Goal: Task Accomplishment & Management: Manage account settings

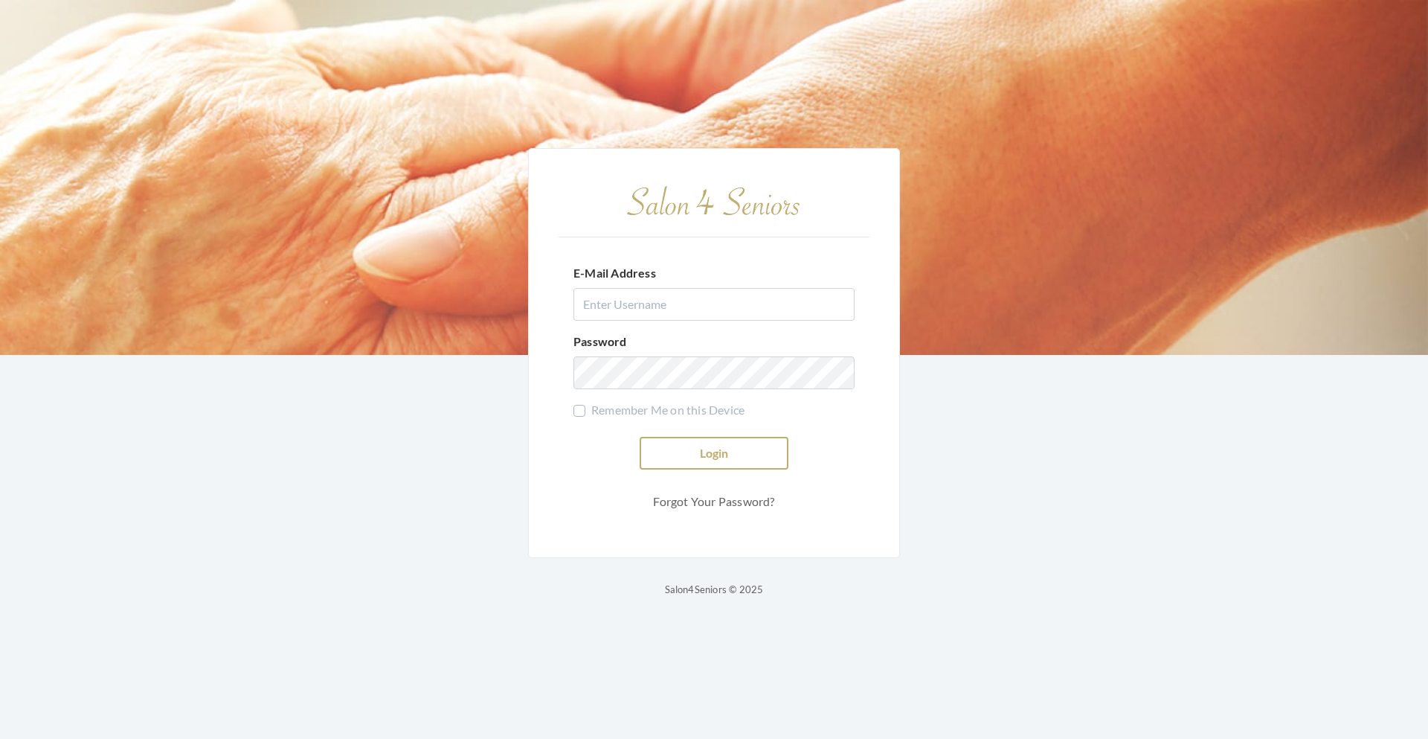
type input "[EMAIL_ADDRESS][DOMAIN_NAME]"
click at [674, 455] on button "Login" at bounding box center [714, 453] width 149 height 33
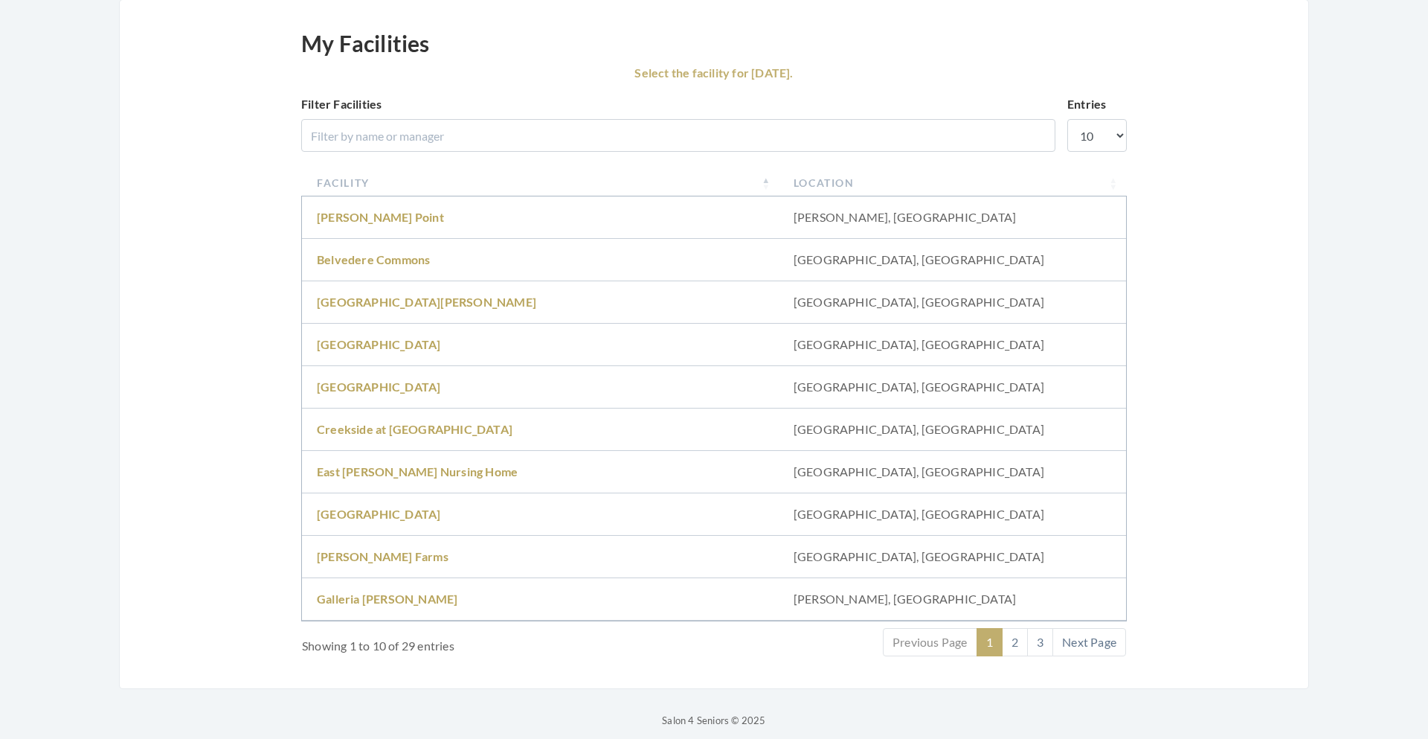
scroll to position [158, 0]
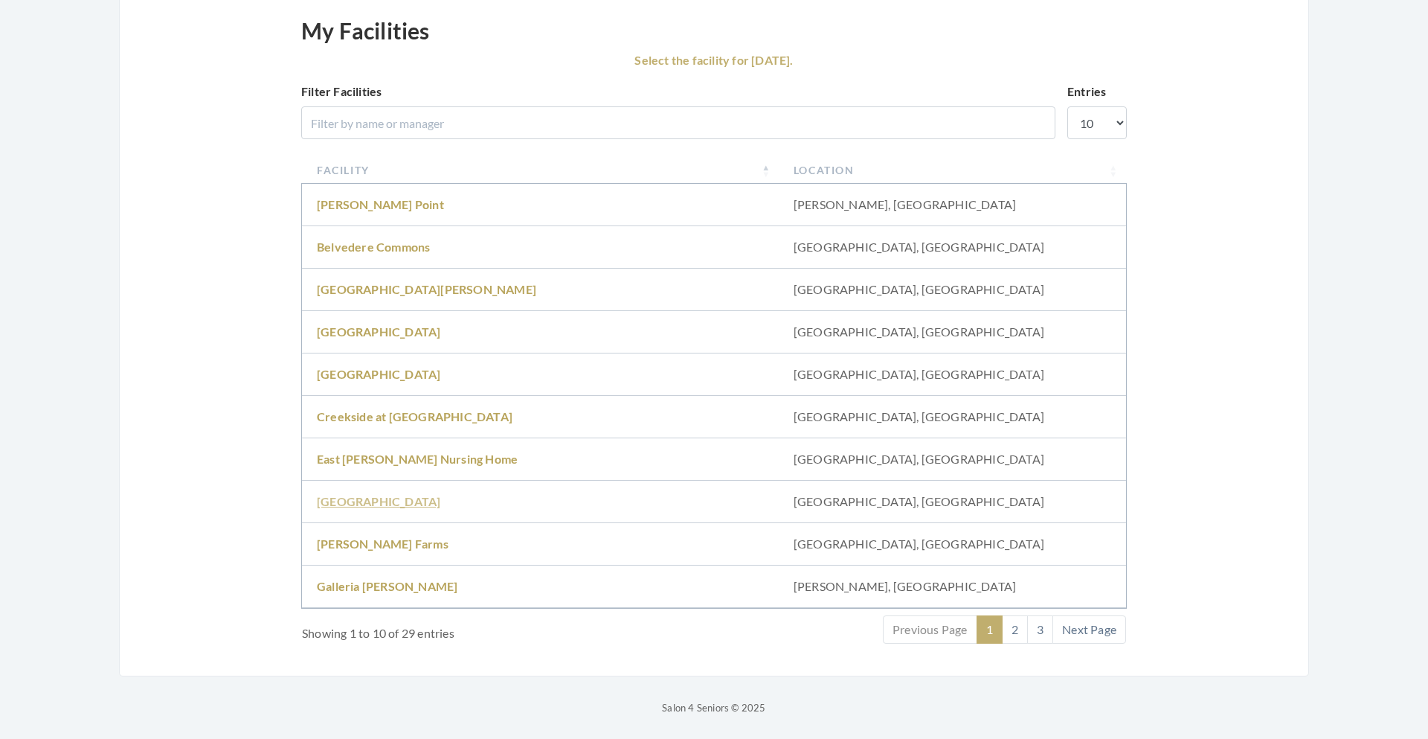
click at [347, 503] on link "Fair Haven" at bounding box center [378, 501] width 123 height 14
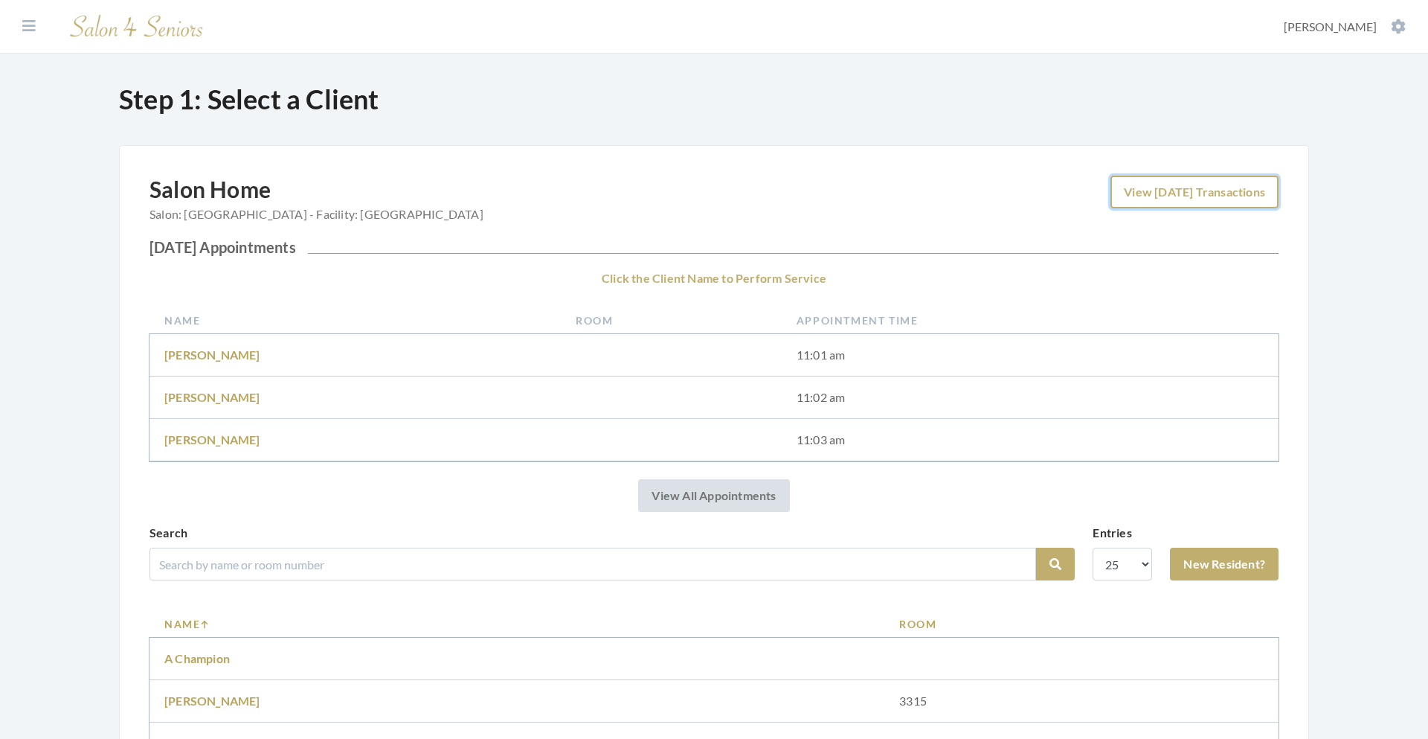
click at [1230, 187] on link "View Today's Transactions" at bounding box center [1195, 192] width 168 height 33
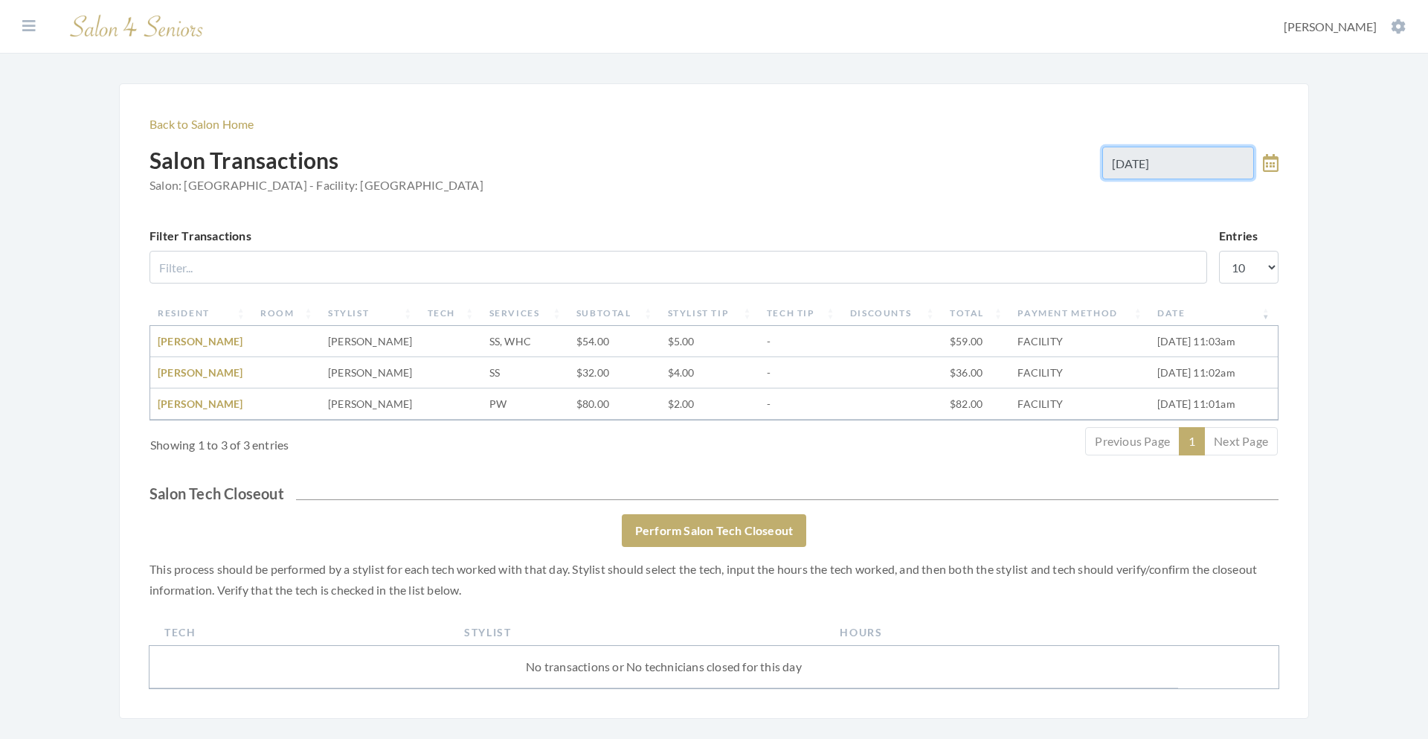
click at [1216, 168] on input "[DATE]" at bounding box center [1178, 163] width 152 height 33
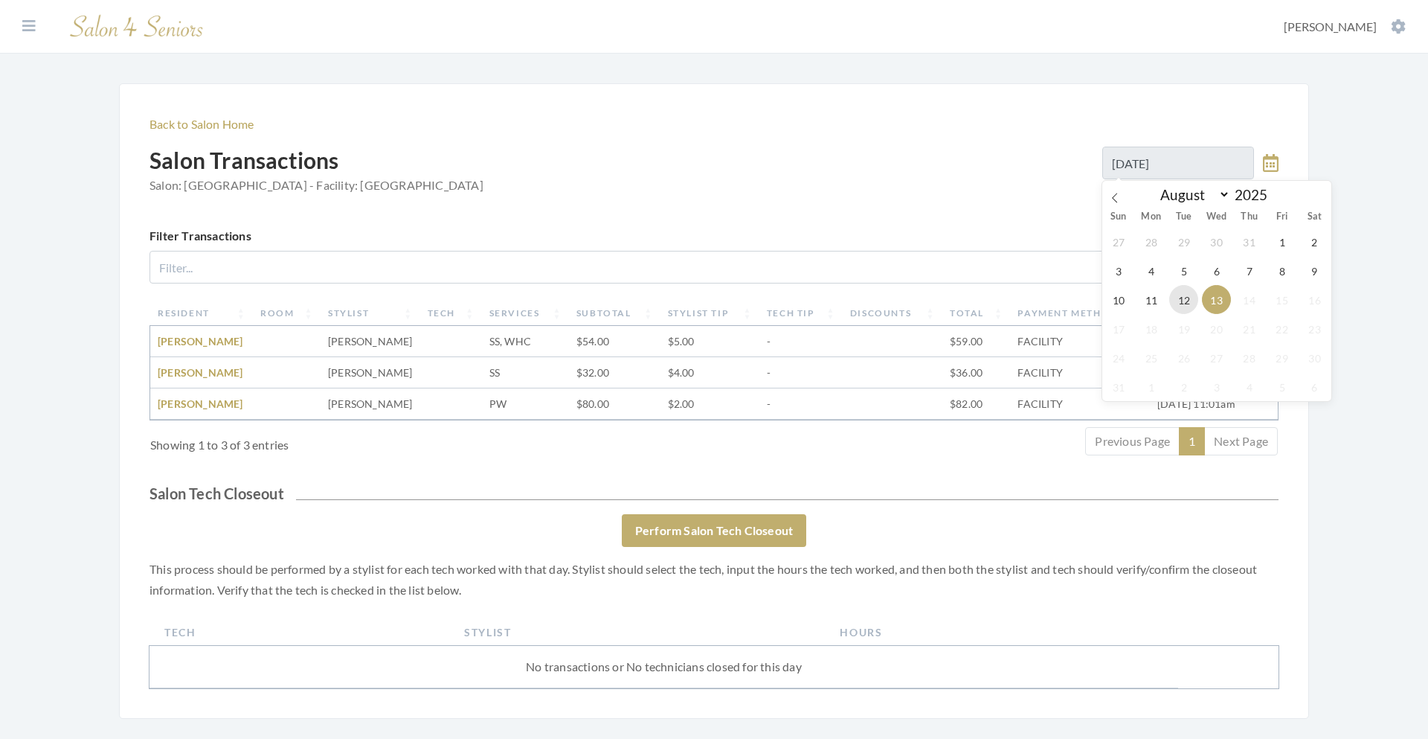
click at [1180, 305] on span "12" at bounding box center [1183, 299] width 29 height 29
type input "08/12/2025"
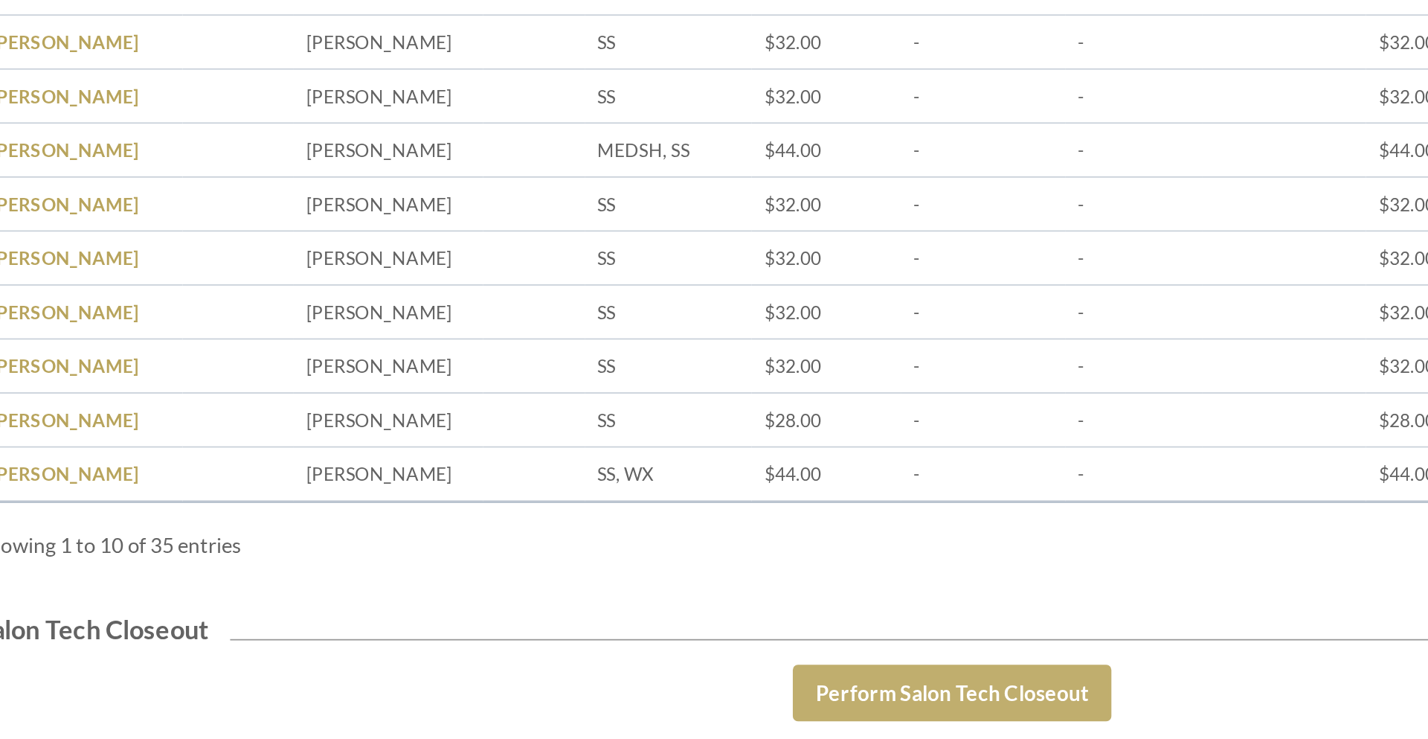
scroll to position [36, 0]
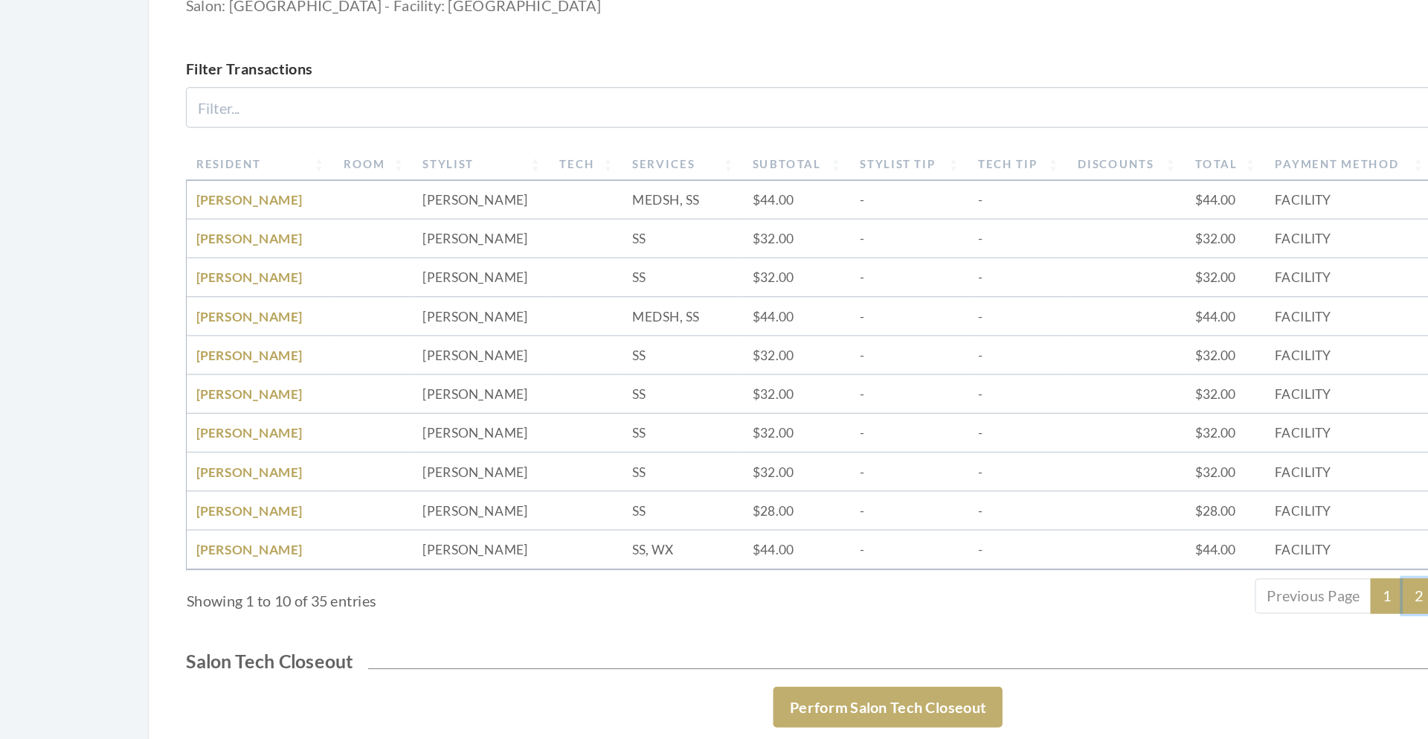
click at [1141, 626] on link "2" at bounding box center [1141, 623] width 26 height 28
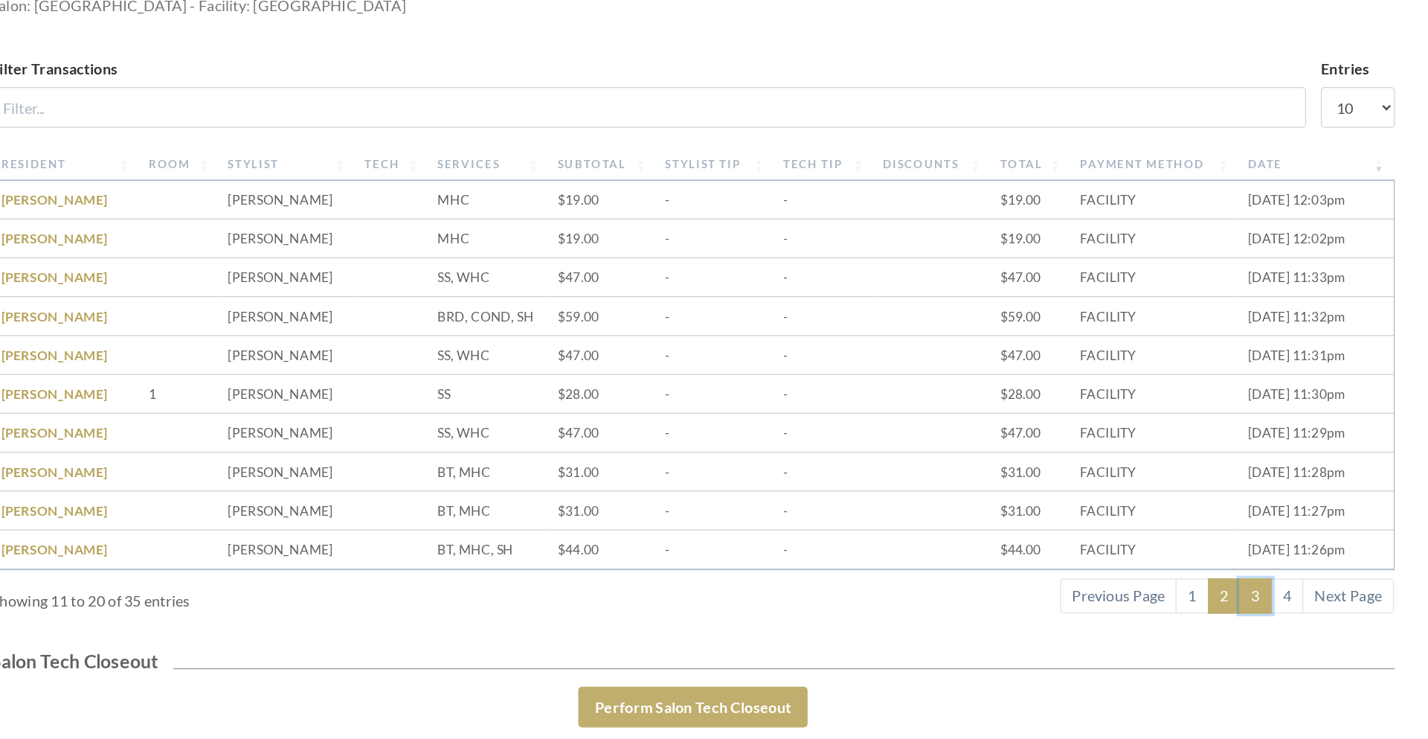
click at [1169, 633] on link "3" at bounding box center [1167, 623] width 26 height 28
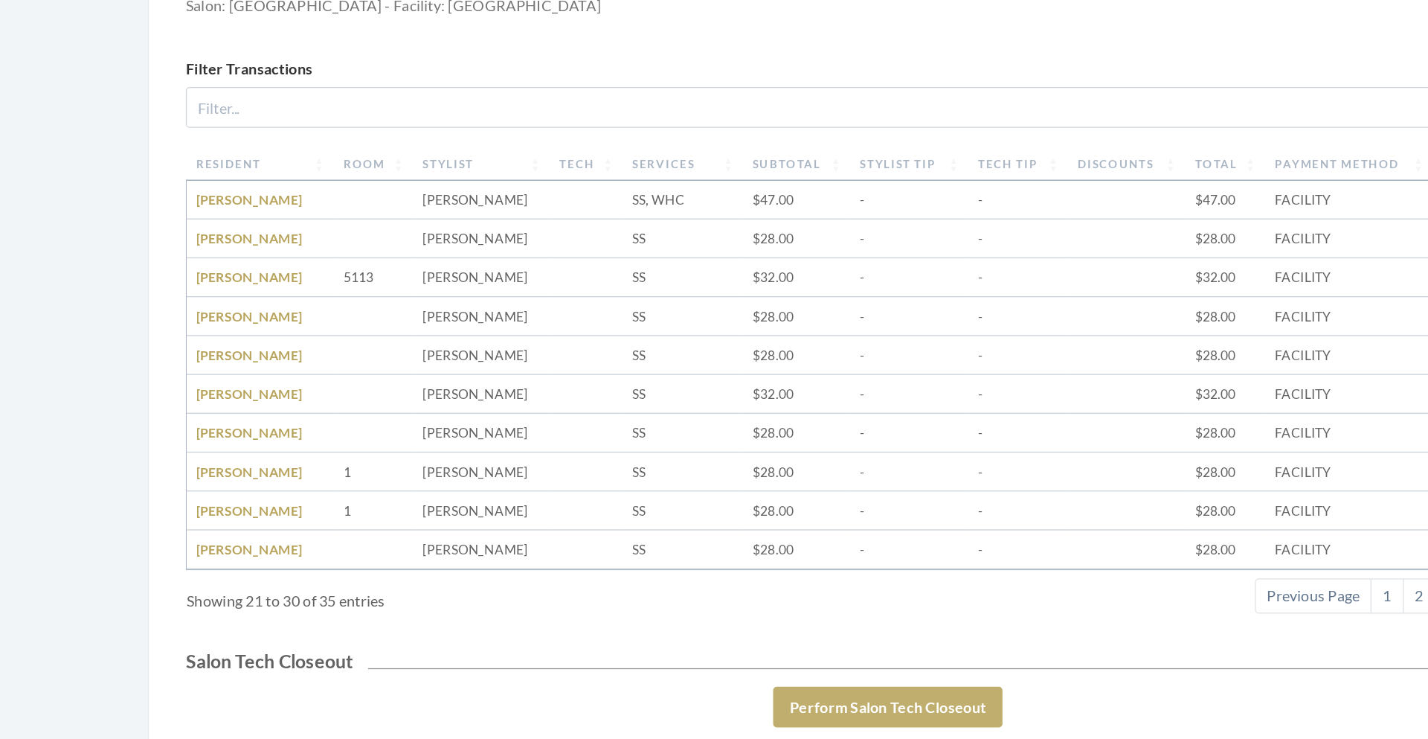
scroll to position [36, 0]
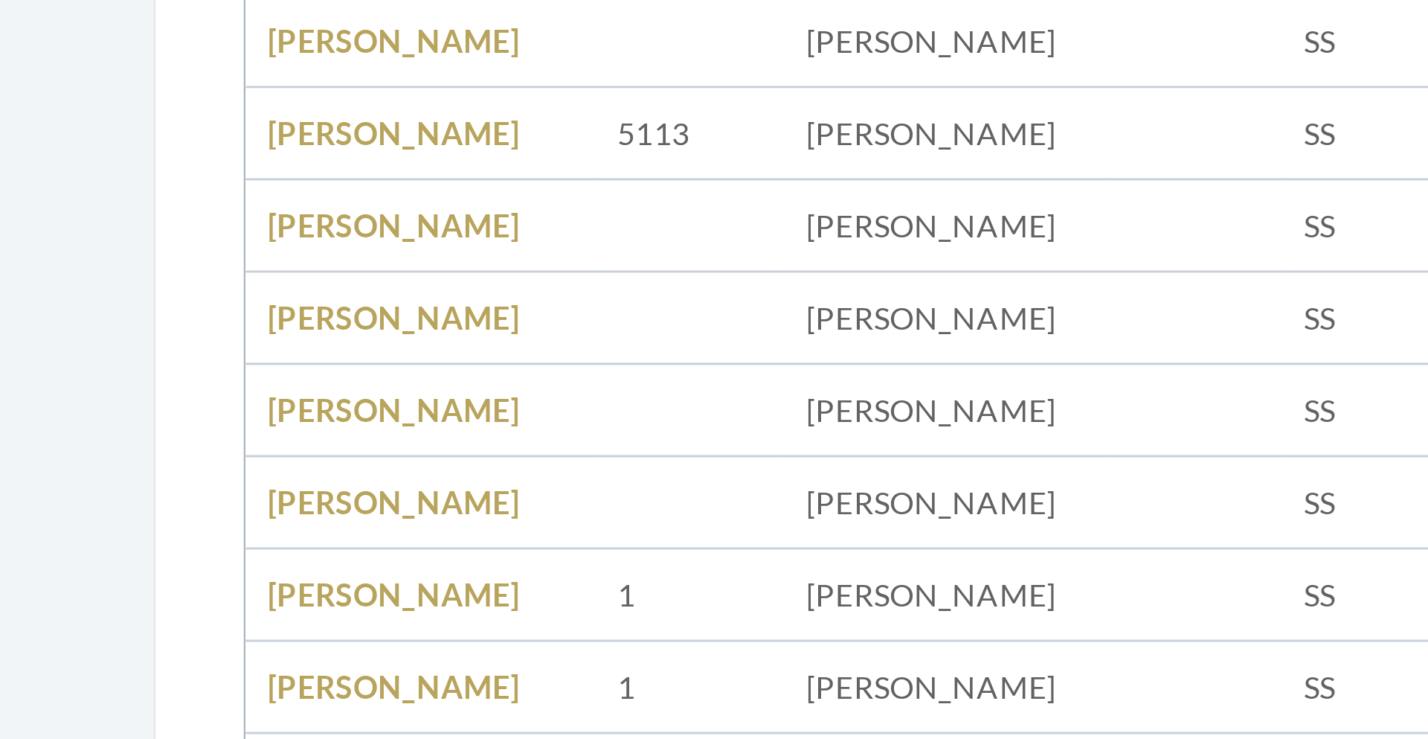
click at [472, 343] on td at bounding box center [472, 336] width 59 height 31
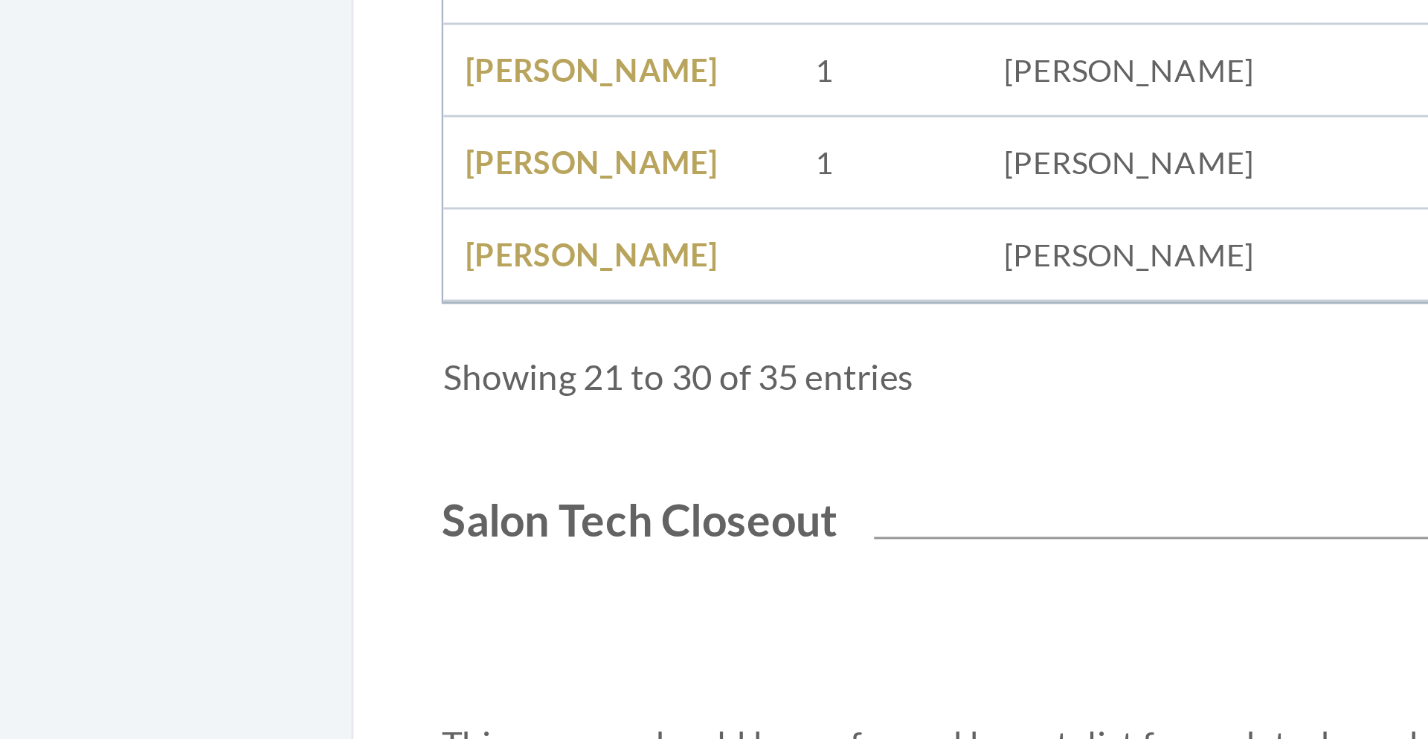
scroll to position [48, 0]
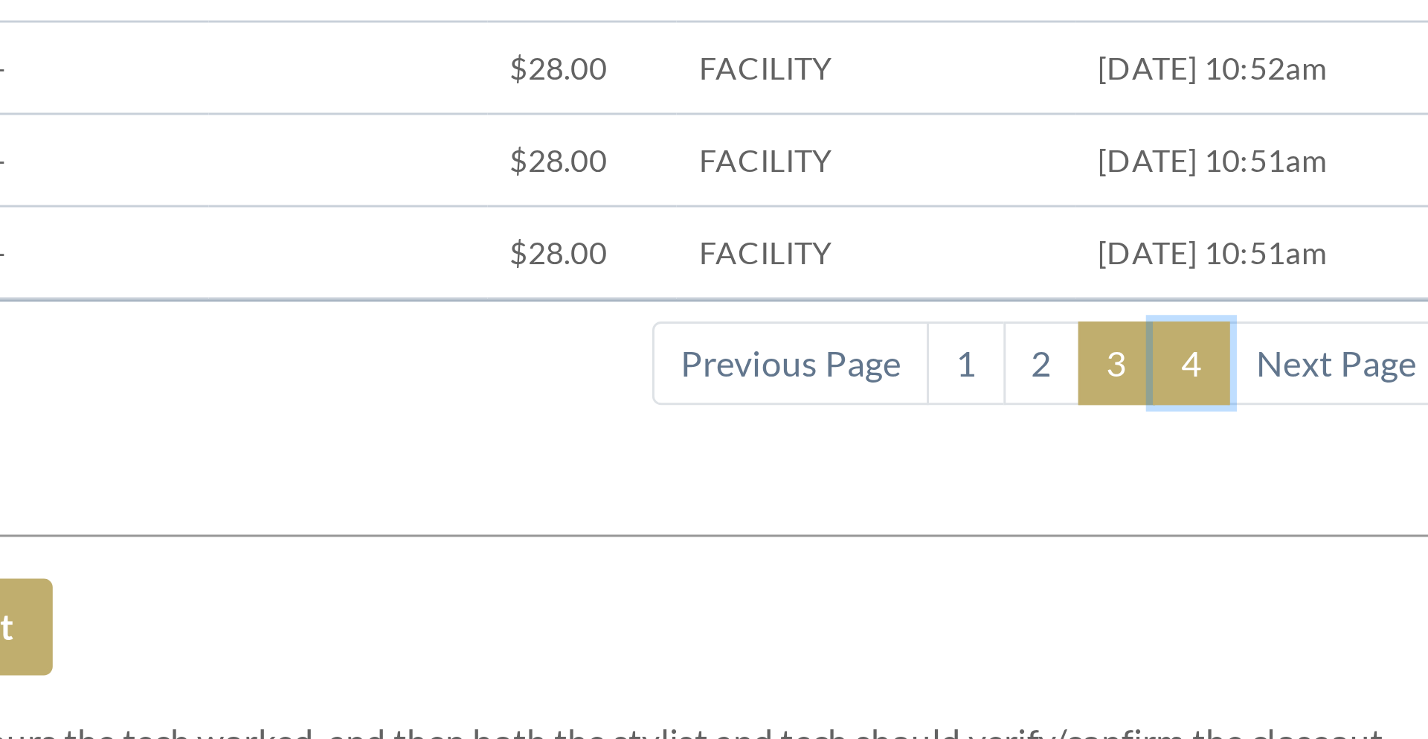
click at [1189, 613] on link "4" at bounding box center [1192, 611] width 26 height 28
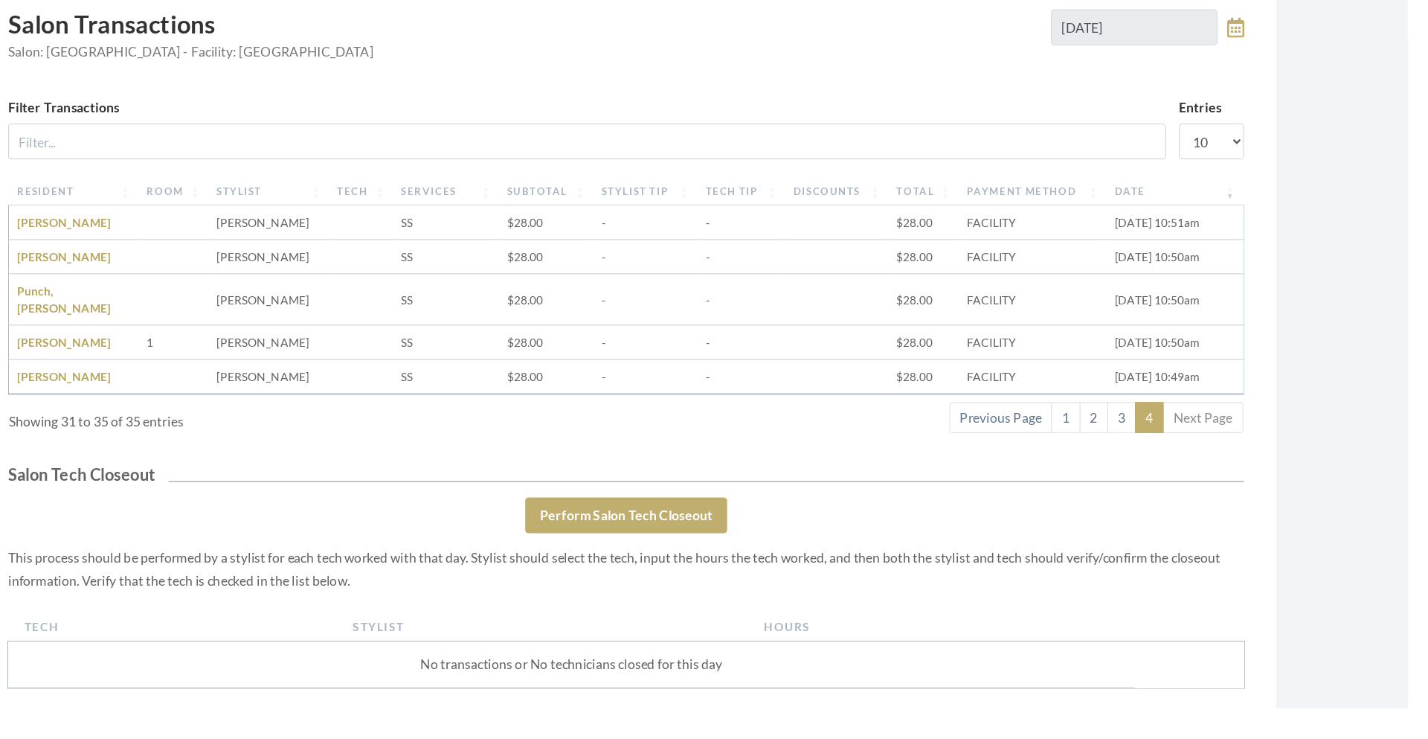
scroll to position [45, 0]
